Goal: Information Seeking & Learning: Learn about a topic

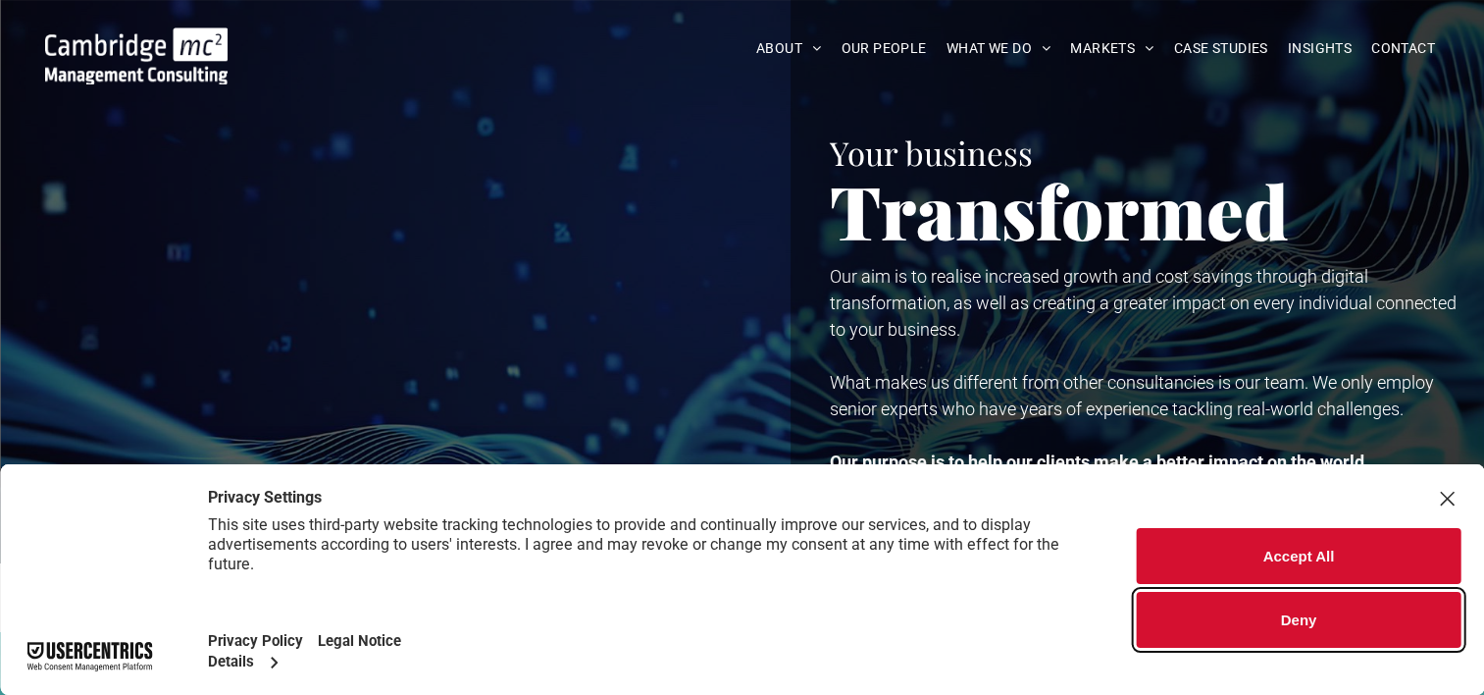
click at [1302, 616] on button "Deny" at bounding box center [1299, 620] width 324 height 56
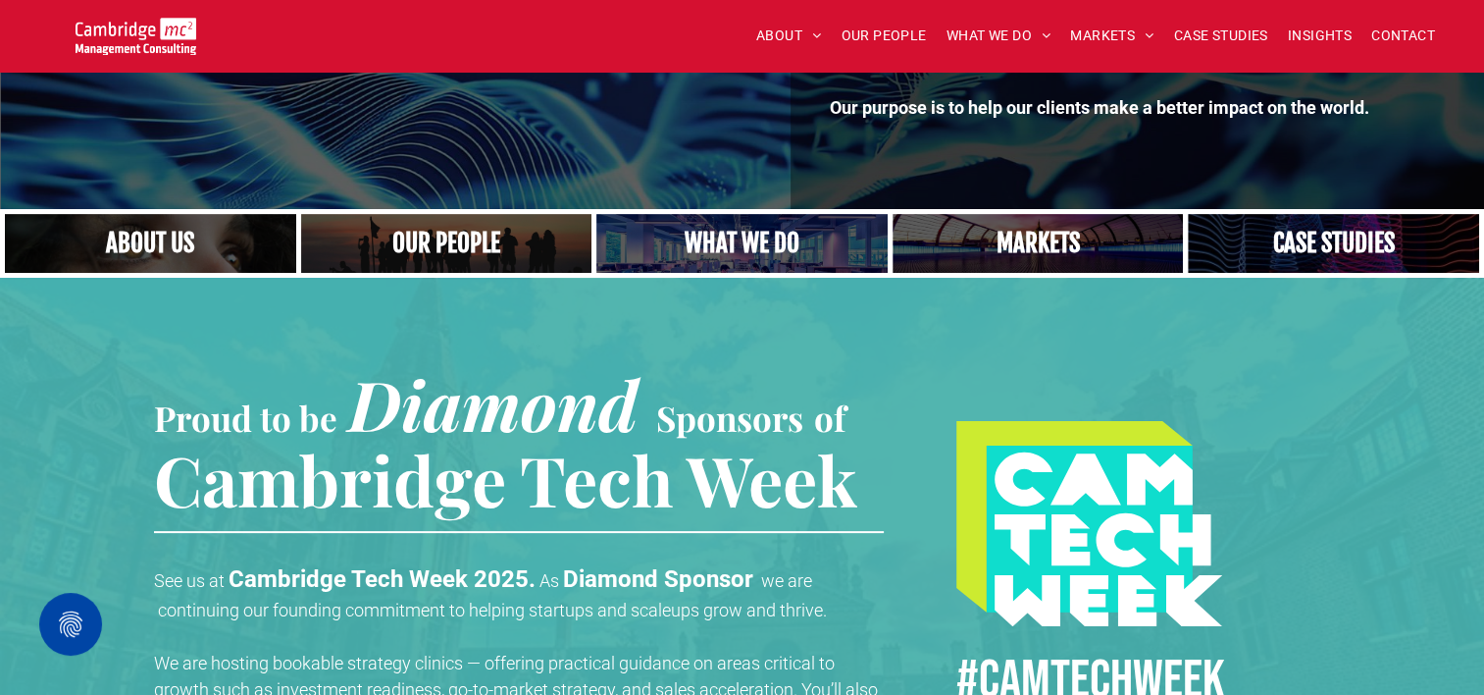
scroll to position [392, 0]
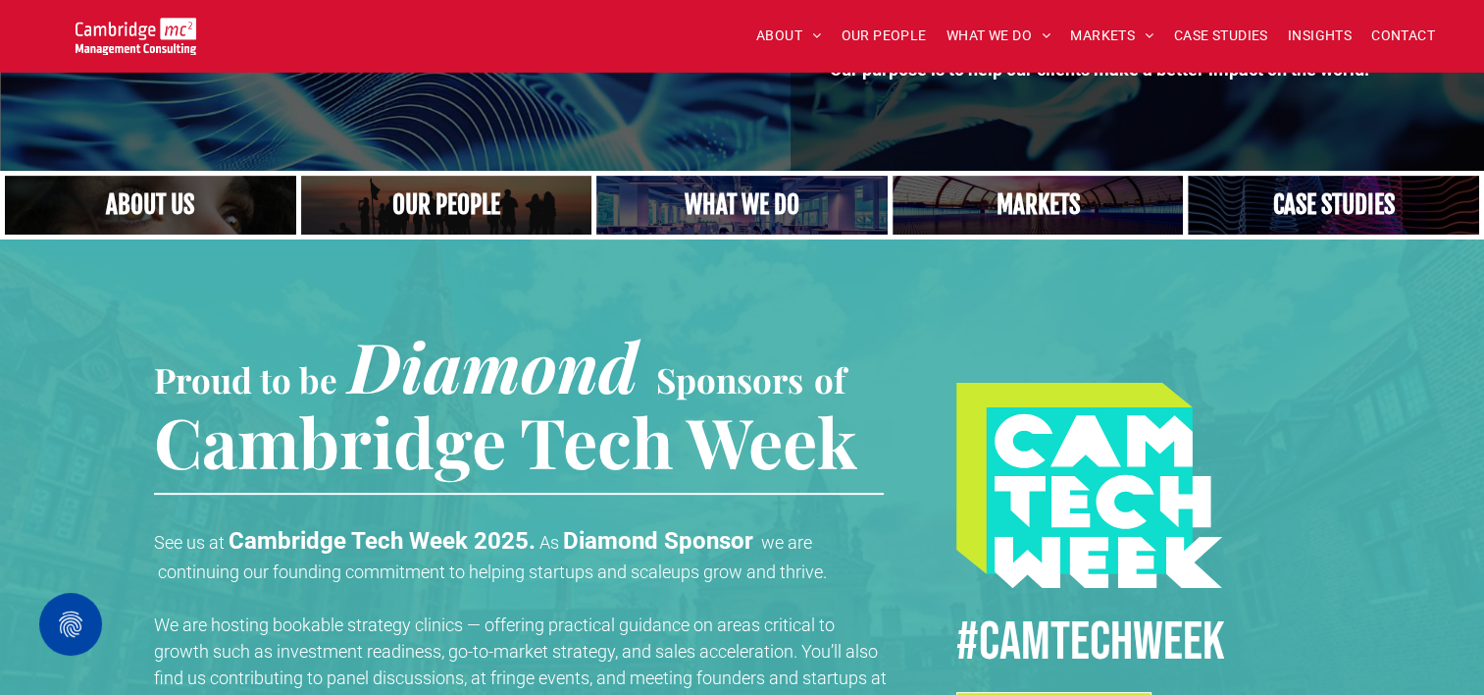
click at [763, 190] on link "A yoga teacher lifting his whole body off the ground in the peacock pose" at bounding box center [742, 205] width 308 height 63
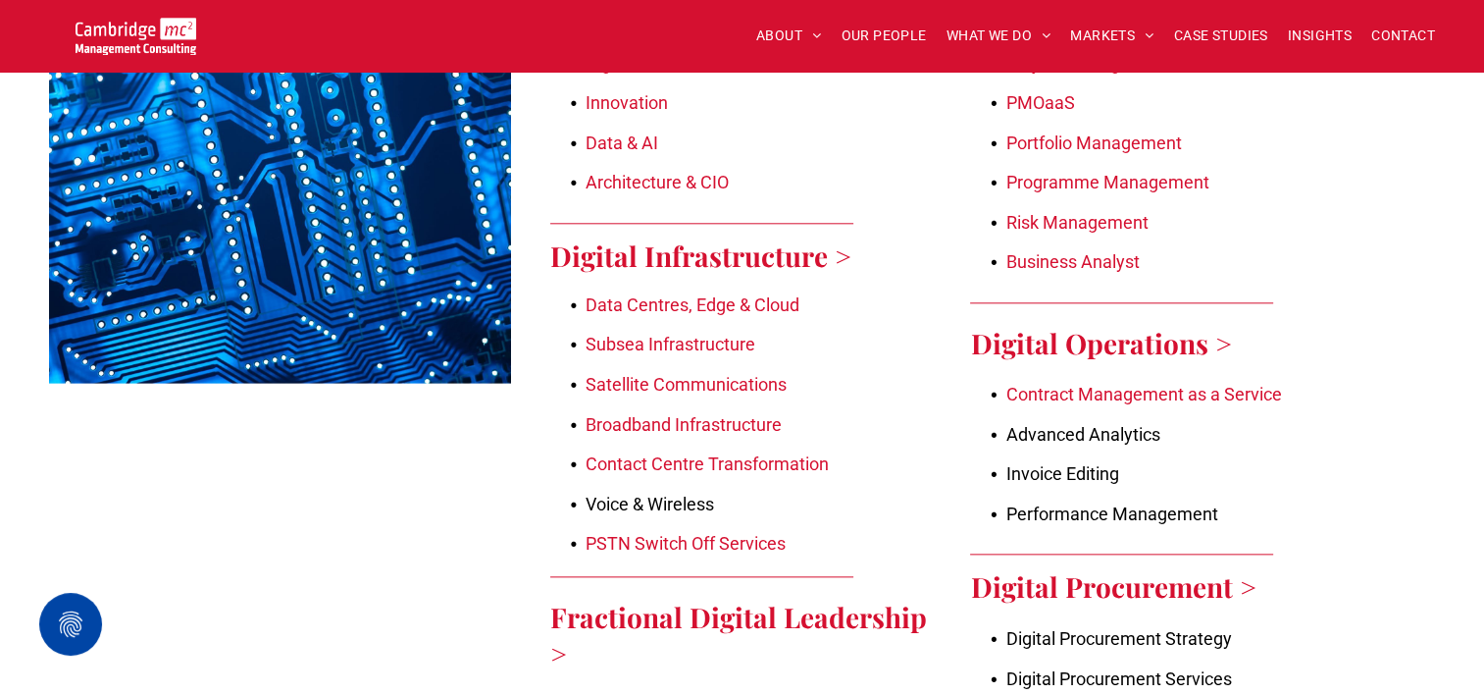
scroll to position [2159, 0]
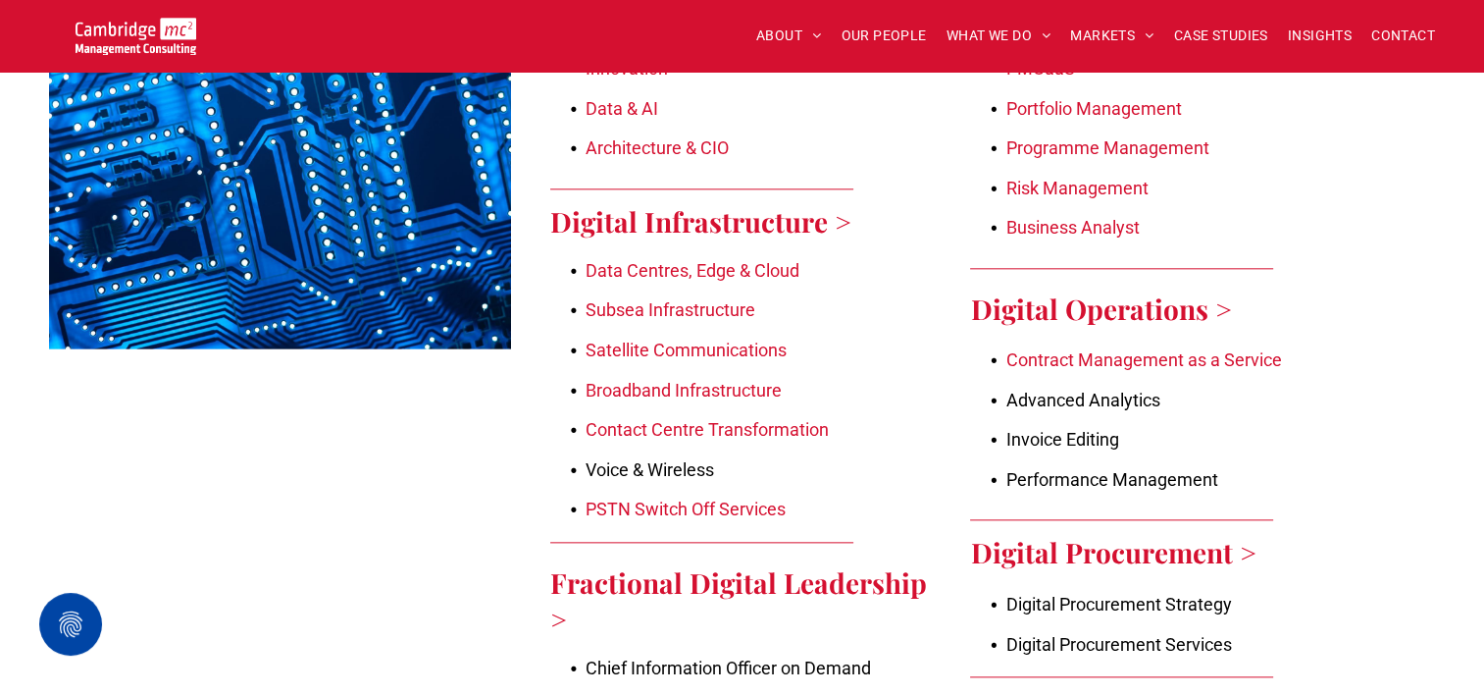
click at [700, 260] on link "Data Centres, Edge & Cloud" at bounding box center [693, 270] width 214 height 21
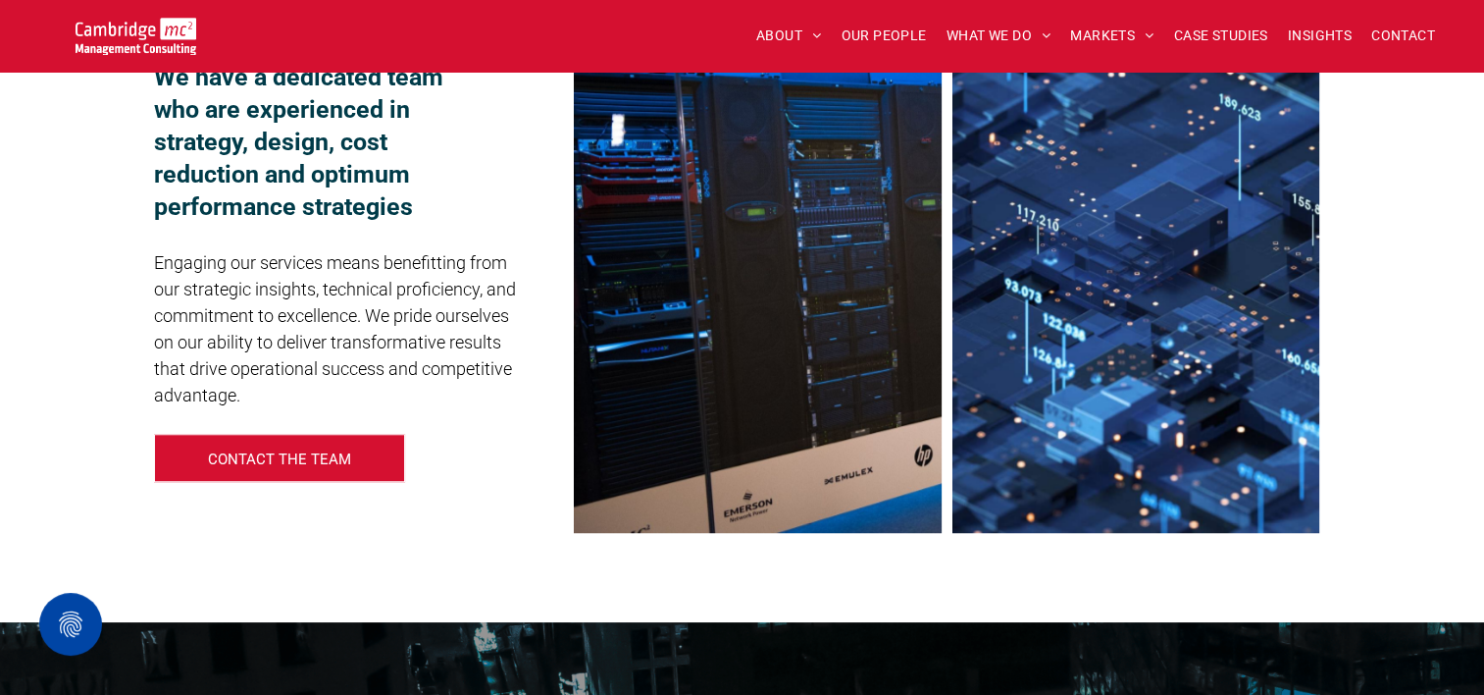
scroll to position [1570, 0]
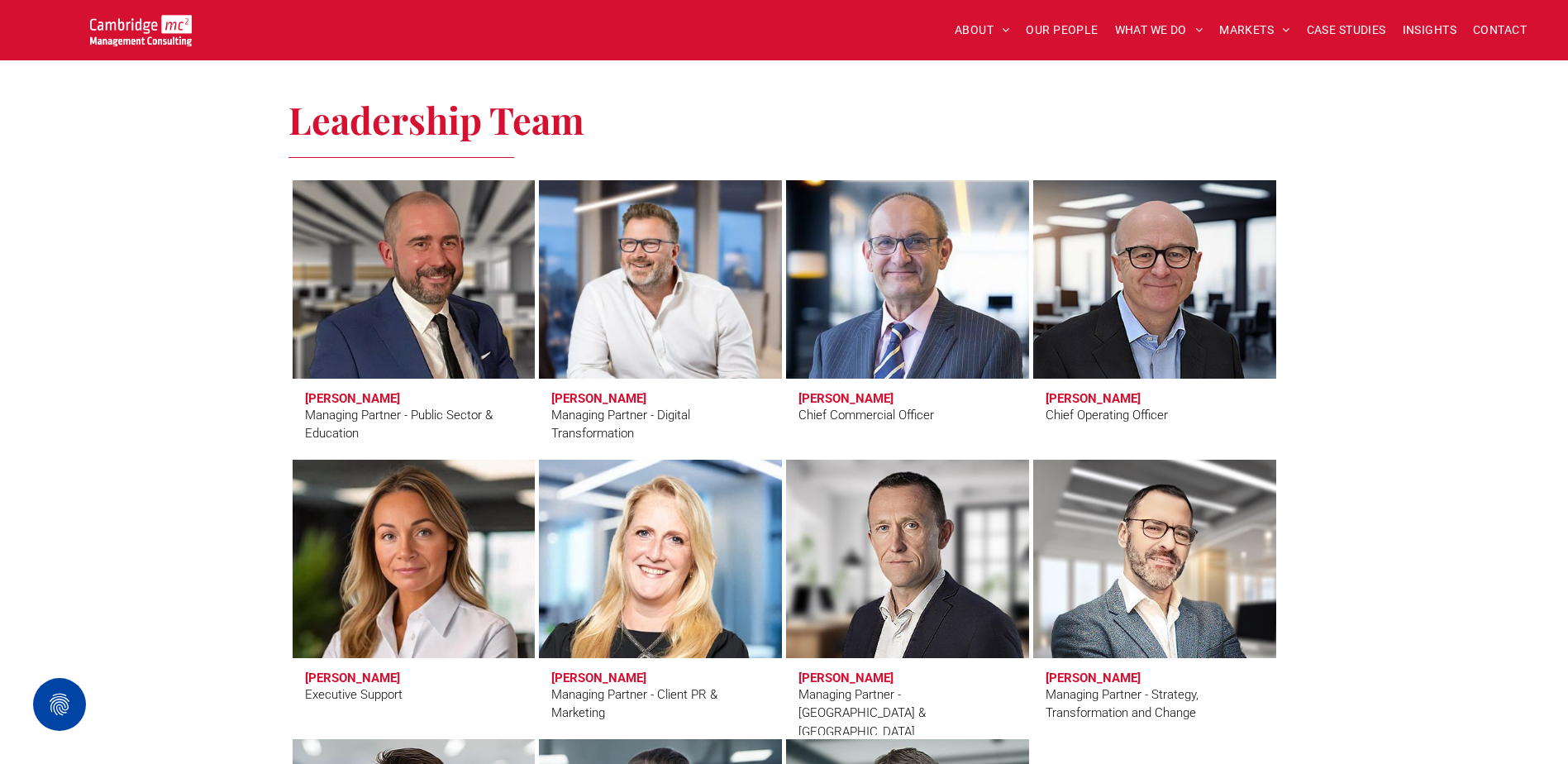
scroll to position [1074, 0]
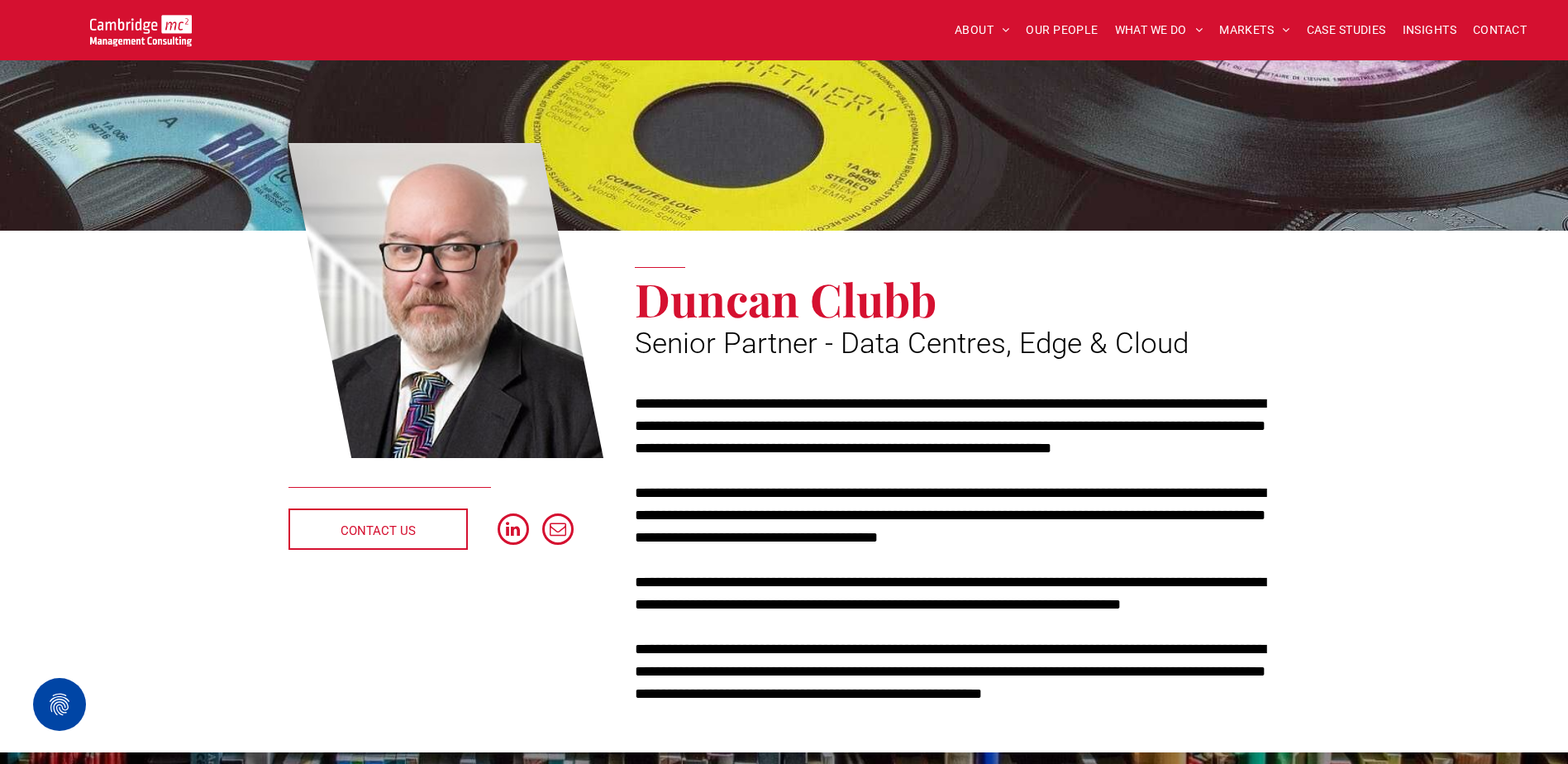
scroll to position [165, 0]
